Goal: Task Accomplishment & Management: Manage account settings

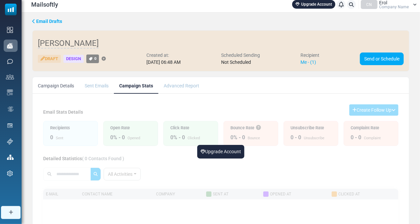
scroll to position [2, 0]
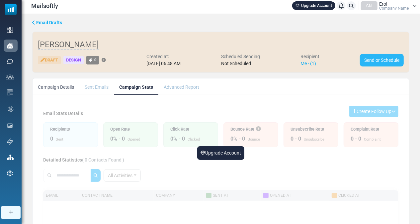
click at [376, 60] on link "Send or Schedule" at bounding box center [382, 60] width 44 height 13
click at [370, 61] on link "Send or Schedule" at bounding box center [382, 60] width 44 height 13
click at [218, 153] on link "Upgrade Account" at bounding box center [220, 153] width 47 height 14
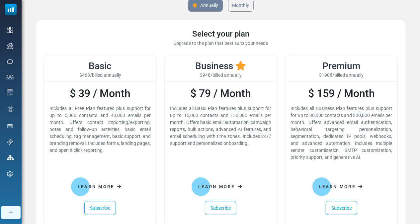
scroll to position [4, 0]
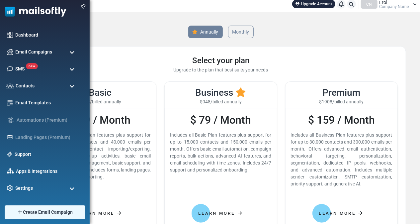
click at [29, 11] on img at bounding box center [33, 10] width 66 height 20
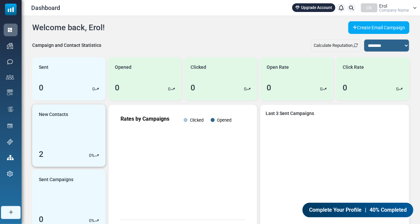
click at [42, 154] on div "2" at bounding box center [41, 154] width 5 height 12
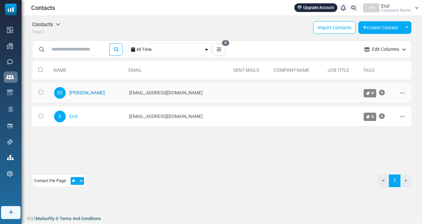
click at [82, 93] on link "[PERSON_NAME]" at bounding box center [86, 92] width 35 height 5
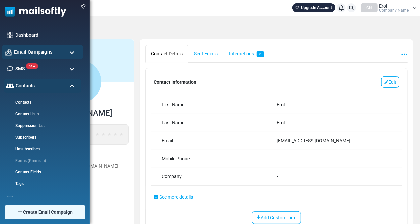
click at [21, 51] on span "Email Campaigns" at bounding box center [33, 51] width 39 height 7
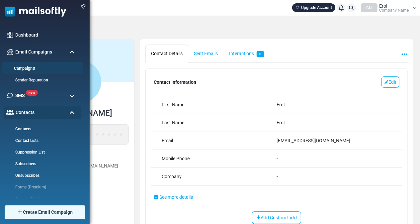
click at [23, 69] on link "Campaigns" at bounding box center [42, 68] width 80 height 6
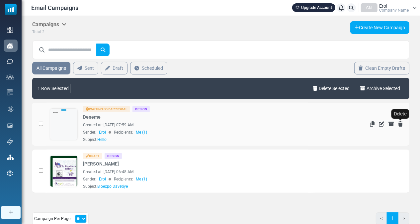
click at [400, 123] on icon "Delete" at bounding box center [400, 123] width 5 height 5
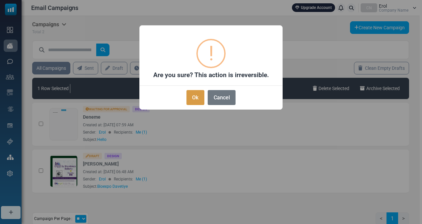
click at [195, 97] on button "Ok" at bounding box center [195, 97] width 18 height 15
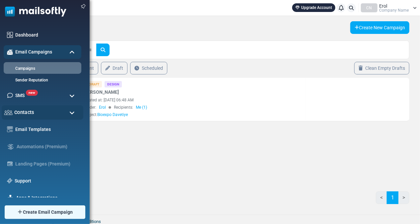
click at [29, 112] on span "Contacts" at bounding box center [24, 111] width 20 height 7
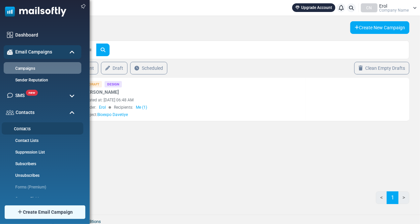
click at [25, 127] on link "Contacts" at bounding box center [42, 129] width 80 height 6
